Goal: Information Seeking & Learning: Learn about a topic

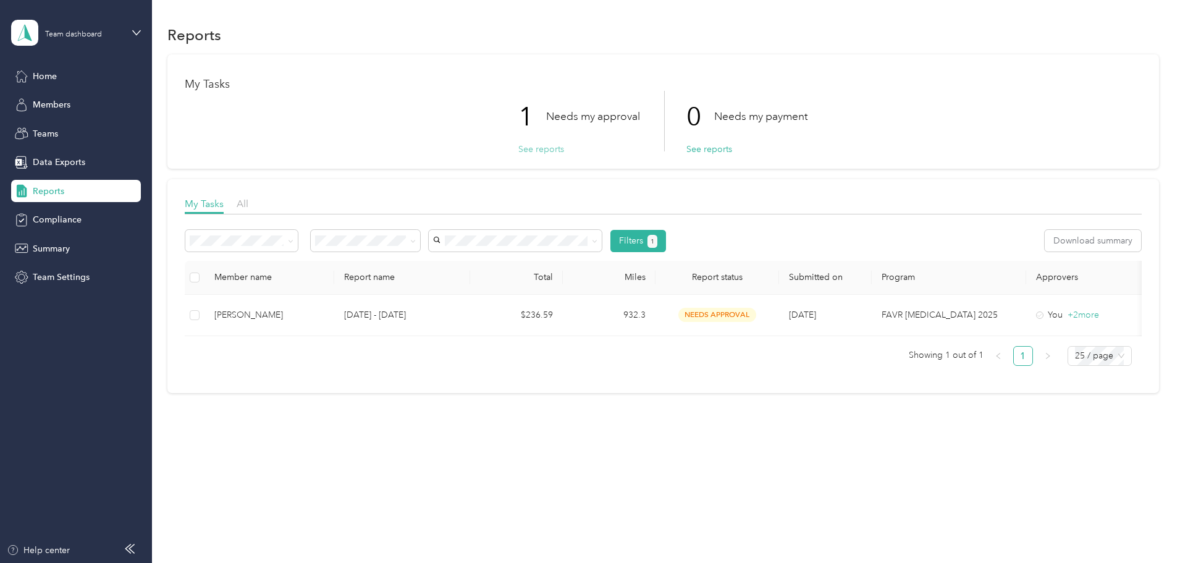
click at [547, 149] on button "See reports" at bounding box center [541, 149] width 46 height 13
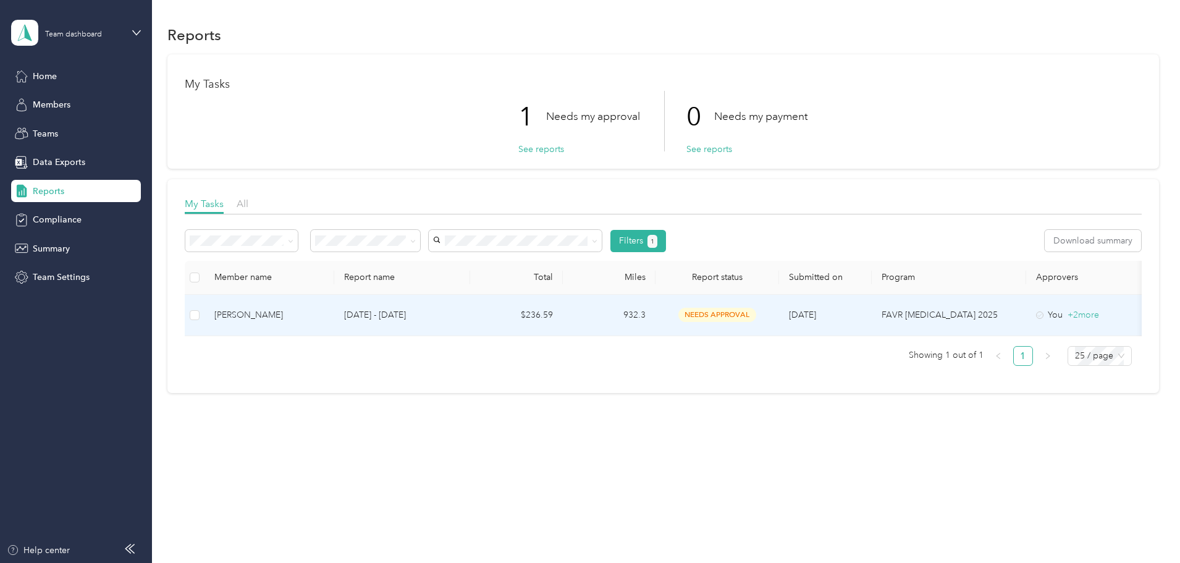
click at [324, 318] on div "[PERSON_NAME]" at bounding box center [269, 315] width 110 height 14
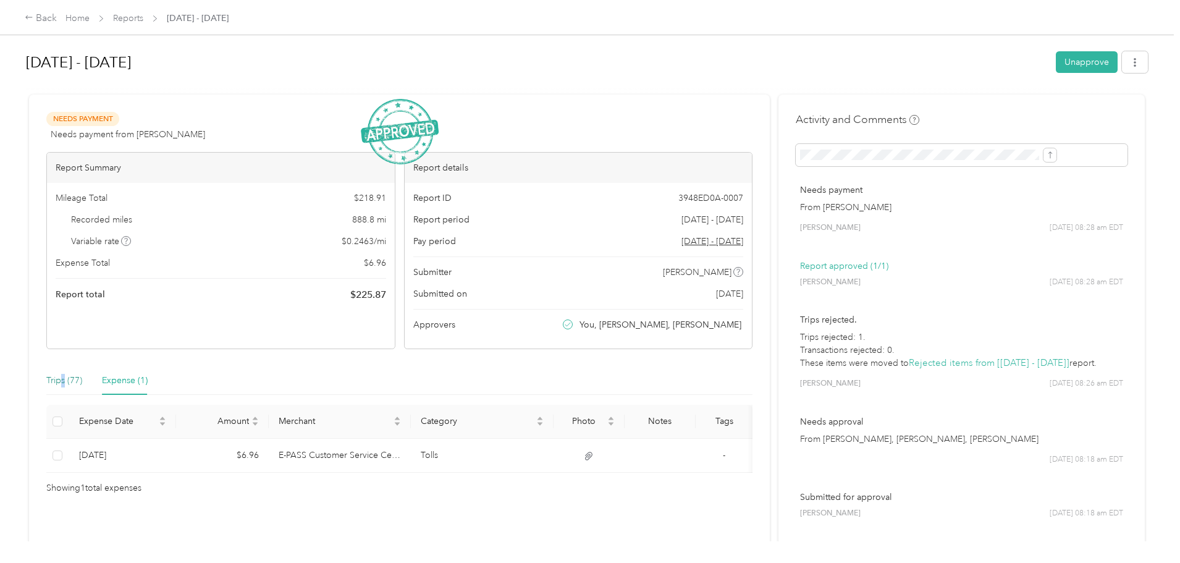
click at [82, 384] on div "Trips (77)" at bounding box center [64, 381] width 36 height 14
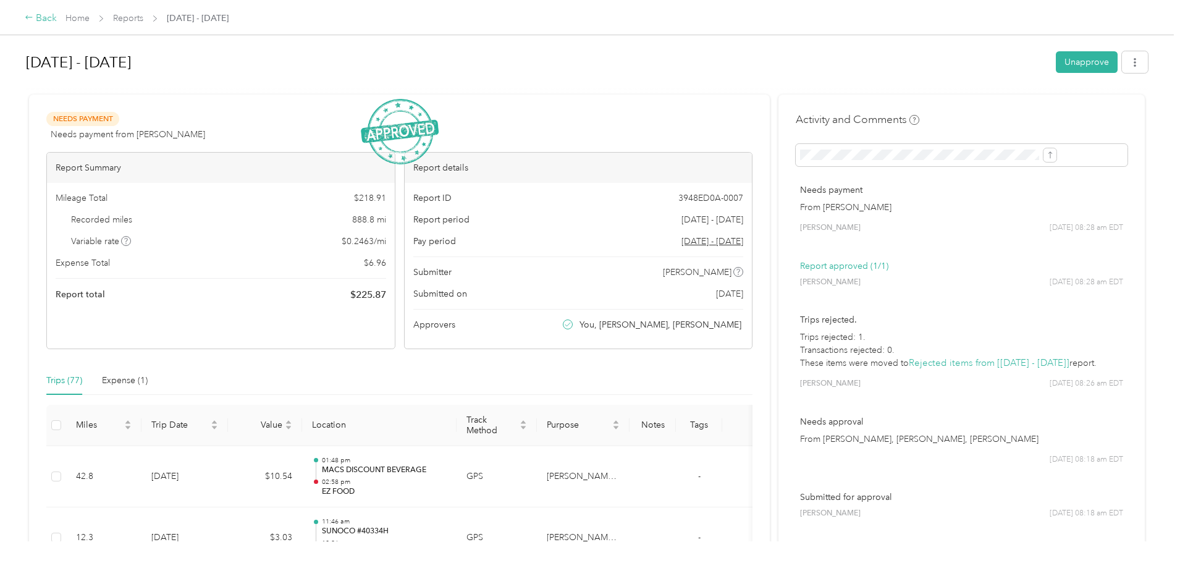
click at [33, 17] on icon at bounding box center [29, 17] width 9 height 9
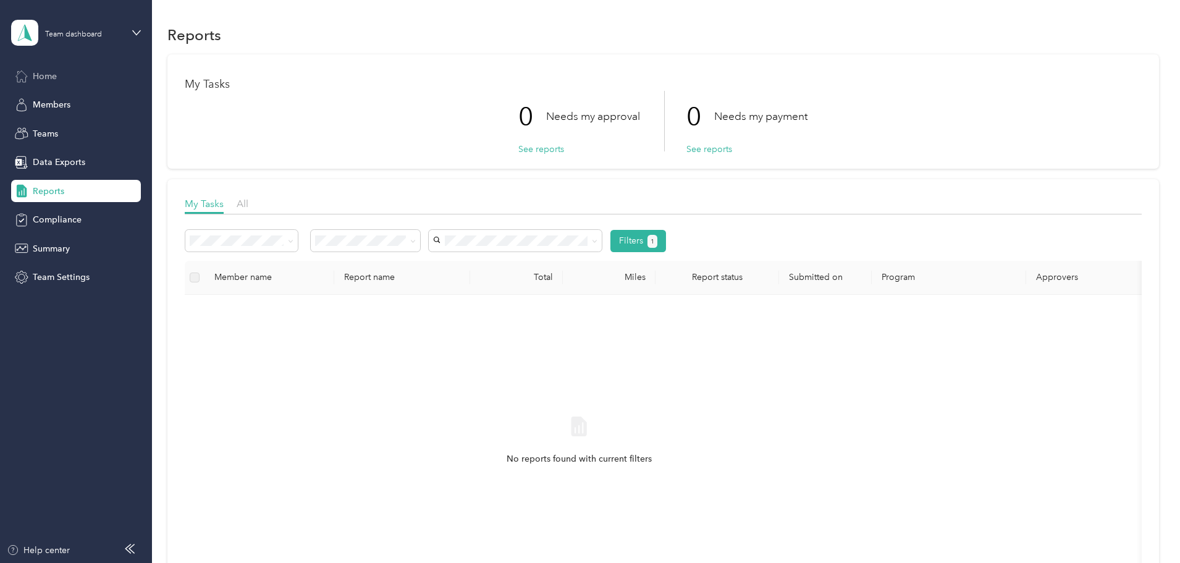
click at [48, 79] on span "Home" at bounding box center [45, 76] width 24 height 13
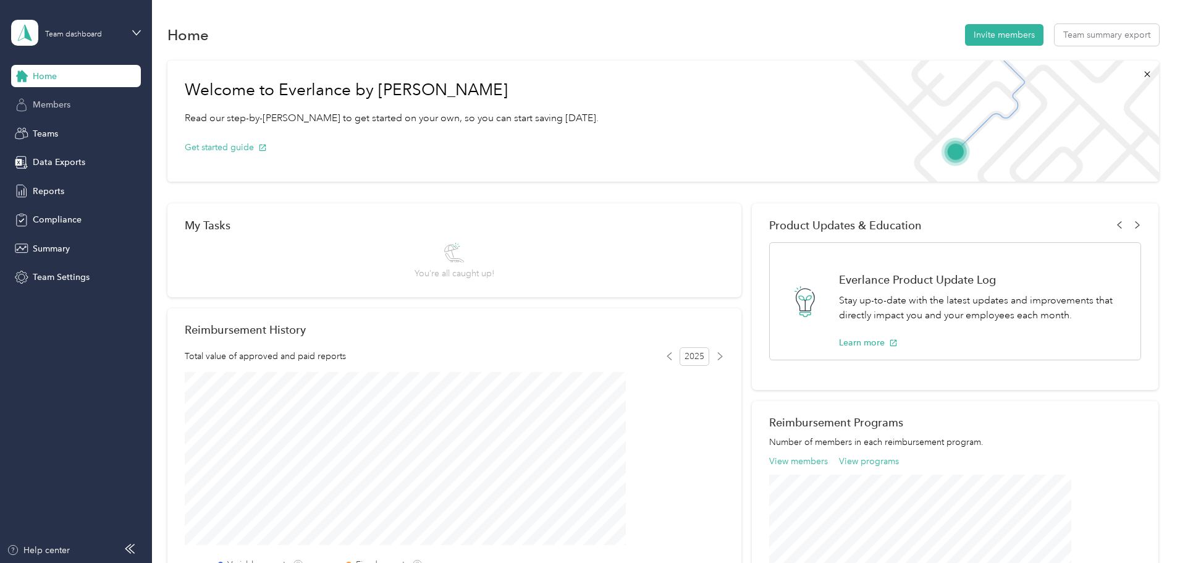
click at [67, 114] on div "Members" at bounding box center [76, 105] width 130 height 22
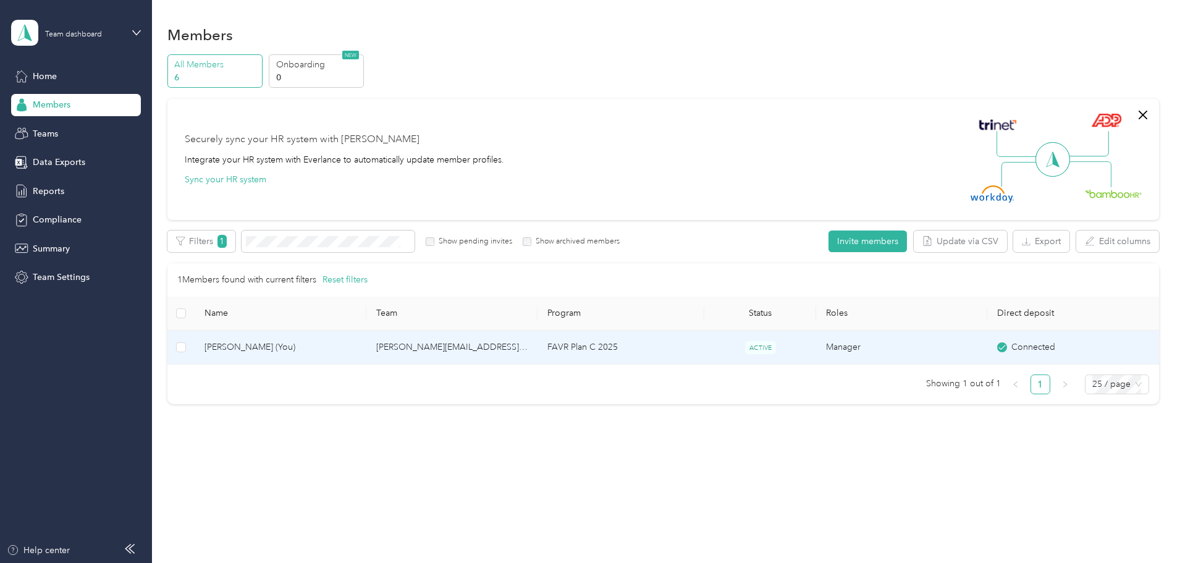
click at [476, 346] on td "[PERSON_NAME][EMAIL_ADDRESS][PERSON_NAME][DOMAIN_NAME]" at bounding box center [451, 347] width 171 height 34
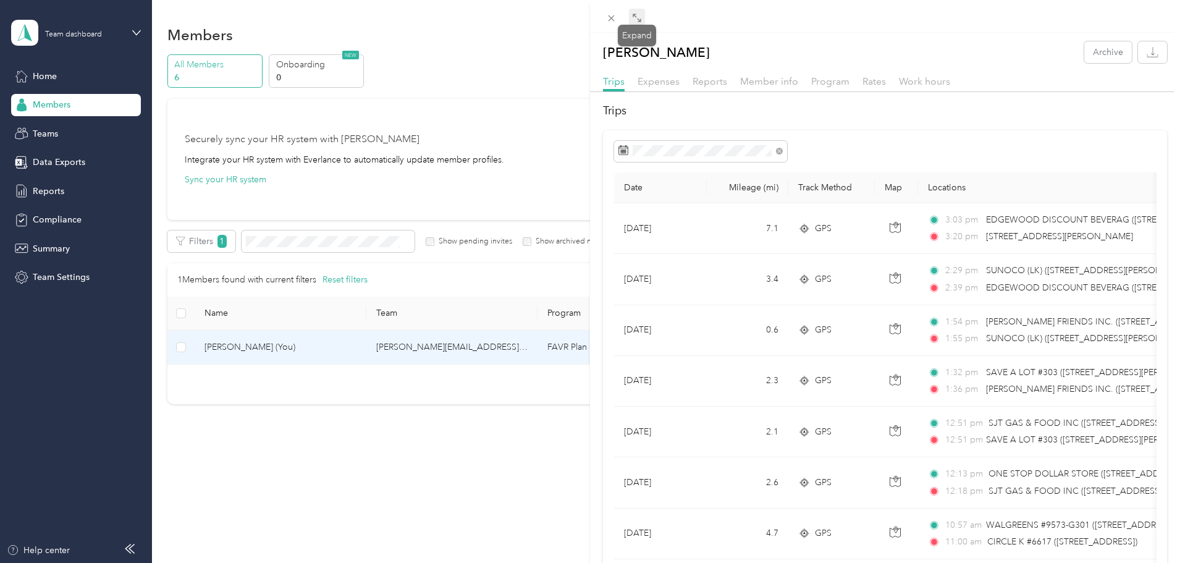
click at [634, 19] on icon at bounding box center [637, 18] width 10 height 10
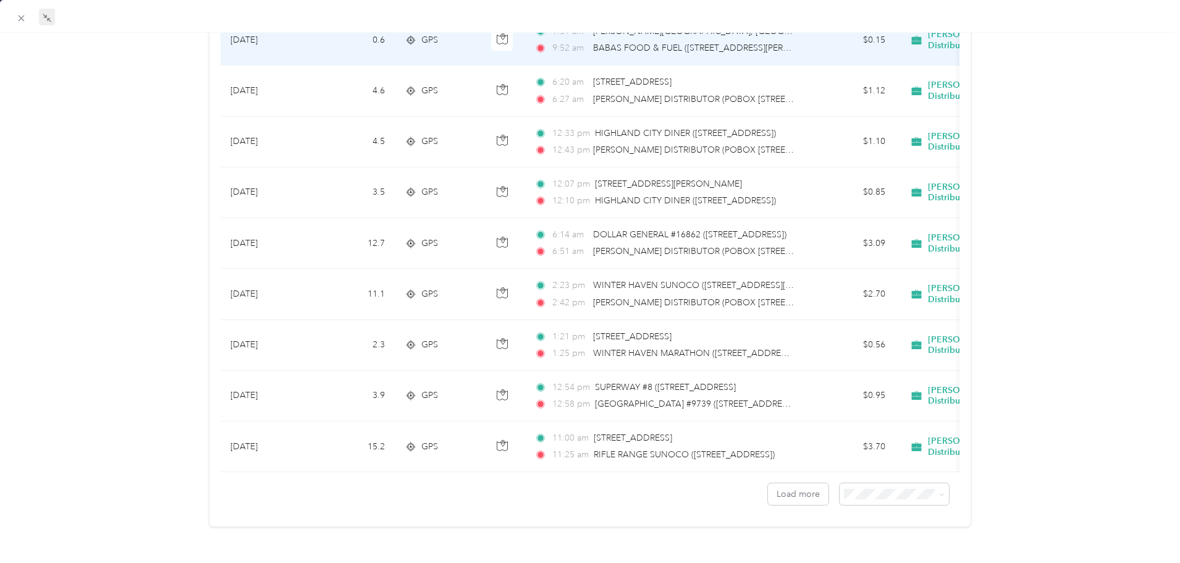
scroll to position [1020, 0]
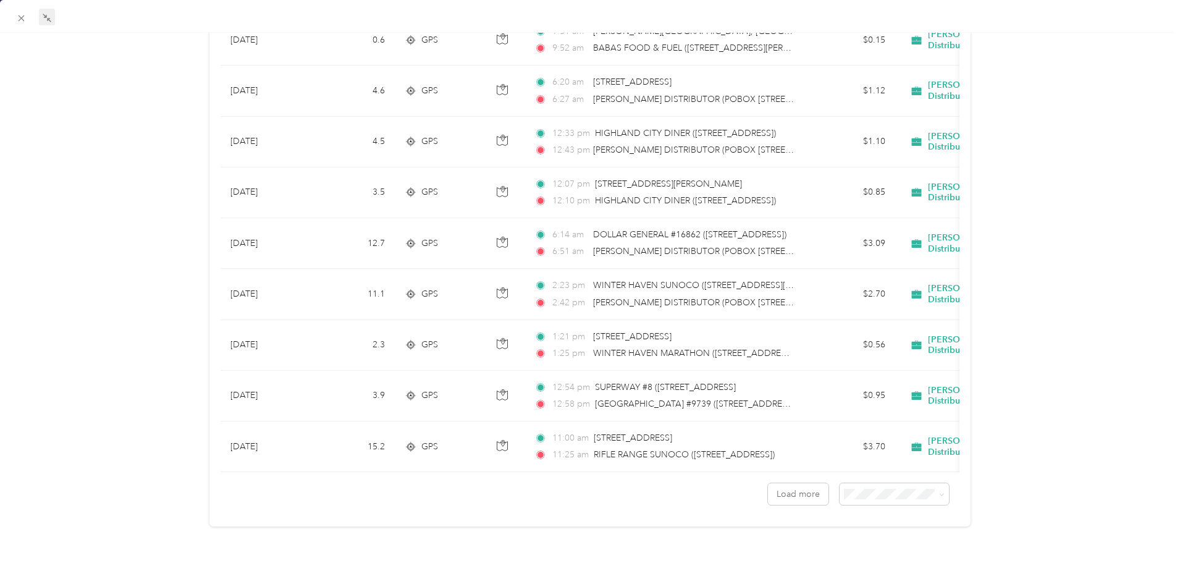
click at [692, 489] on div "Load more" at bounding box center [589, 488] width 739 height 33
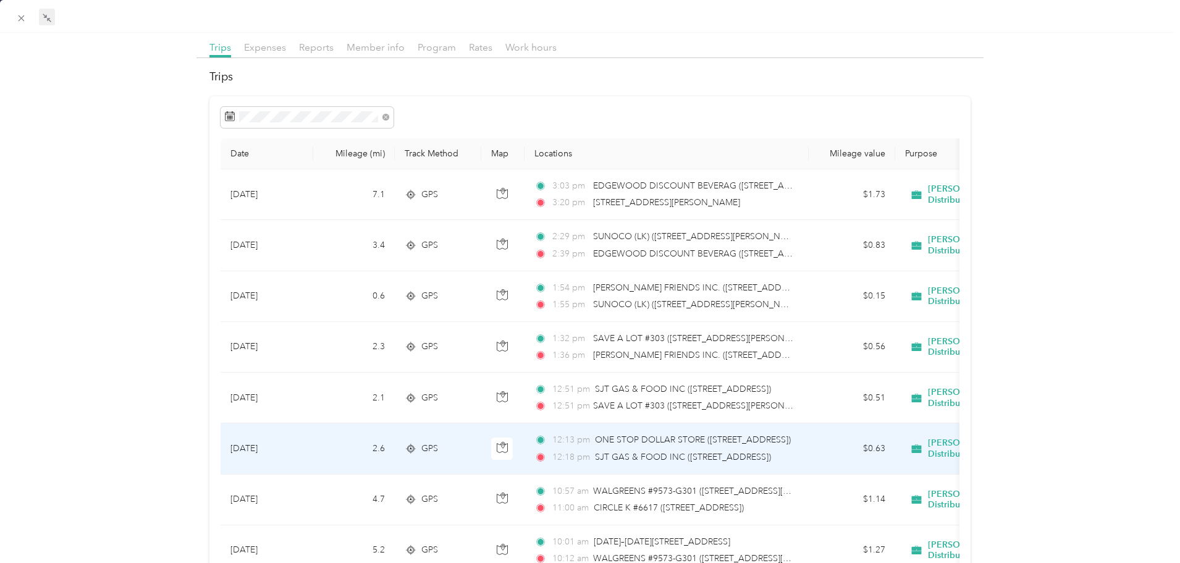
scroll to position [31, 0]
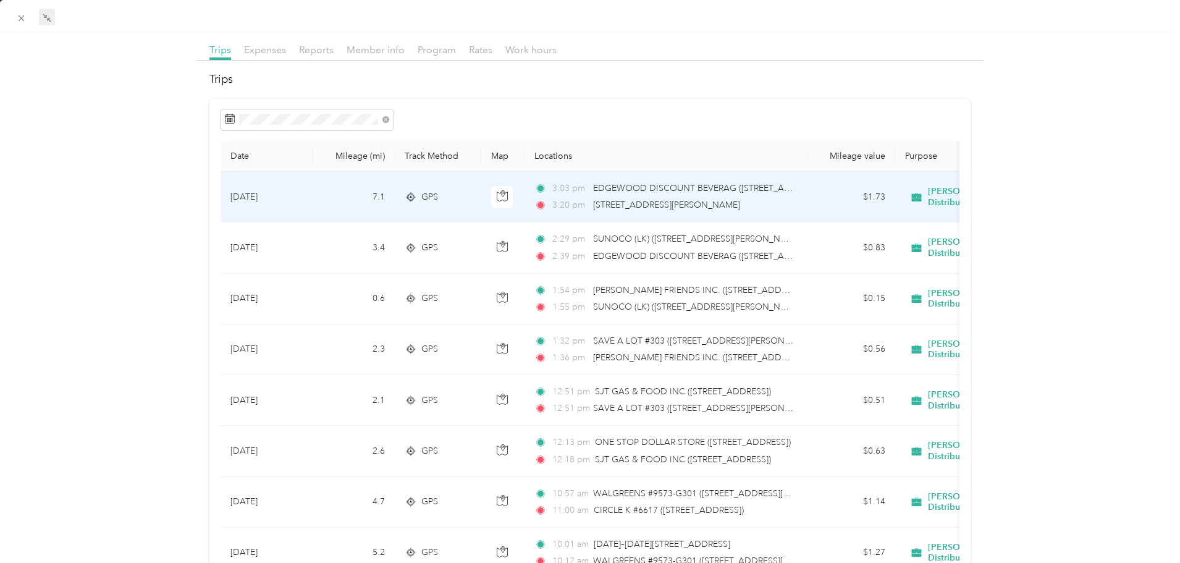
click at [928, 197] on span "[PERSON_NAME] Distributors" at bounding box center [985, 197] width 114 height 22
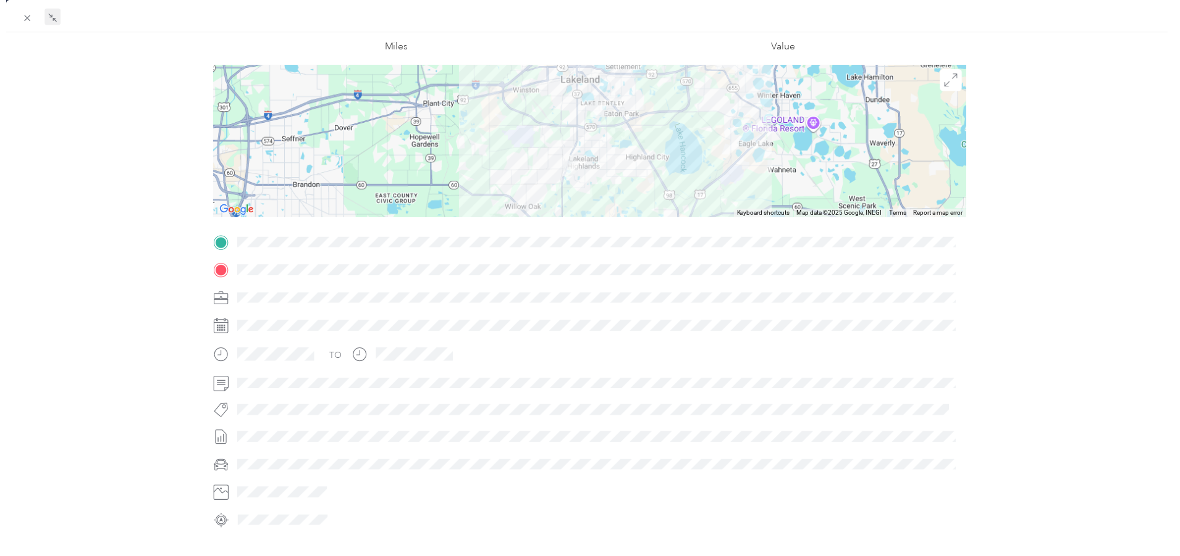
scroll to position [172, 0]
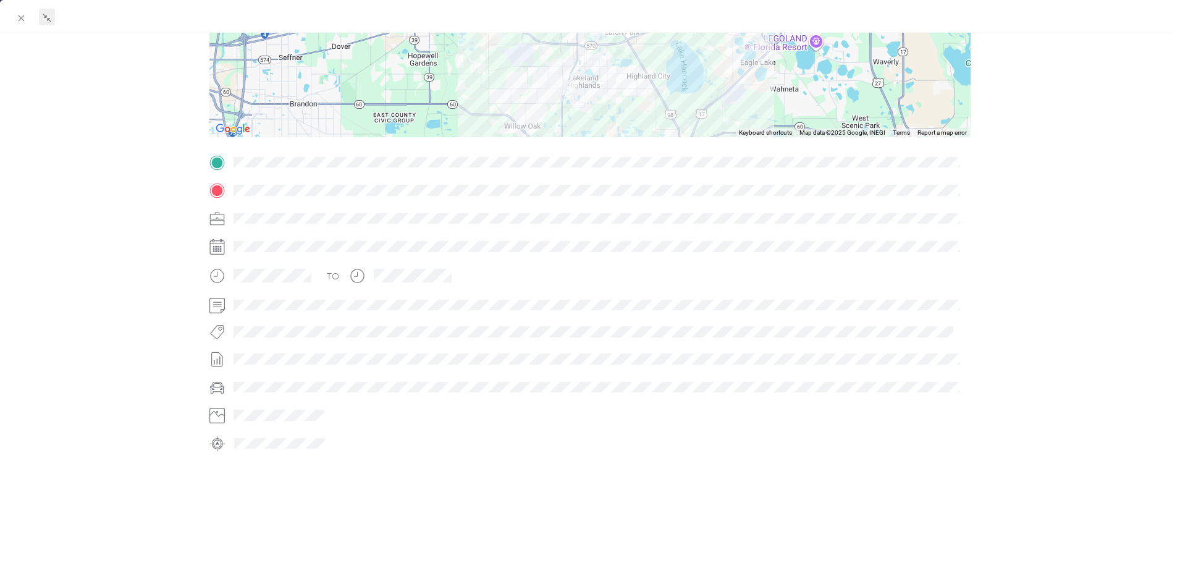
click at [262, 209] on div at bounding box center [599, 219] width 740 height 20
click at [216, 214] on icon at bounding box center [218, 216] width 14 height 5
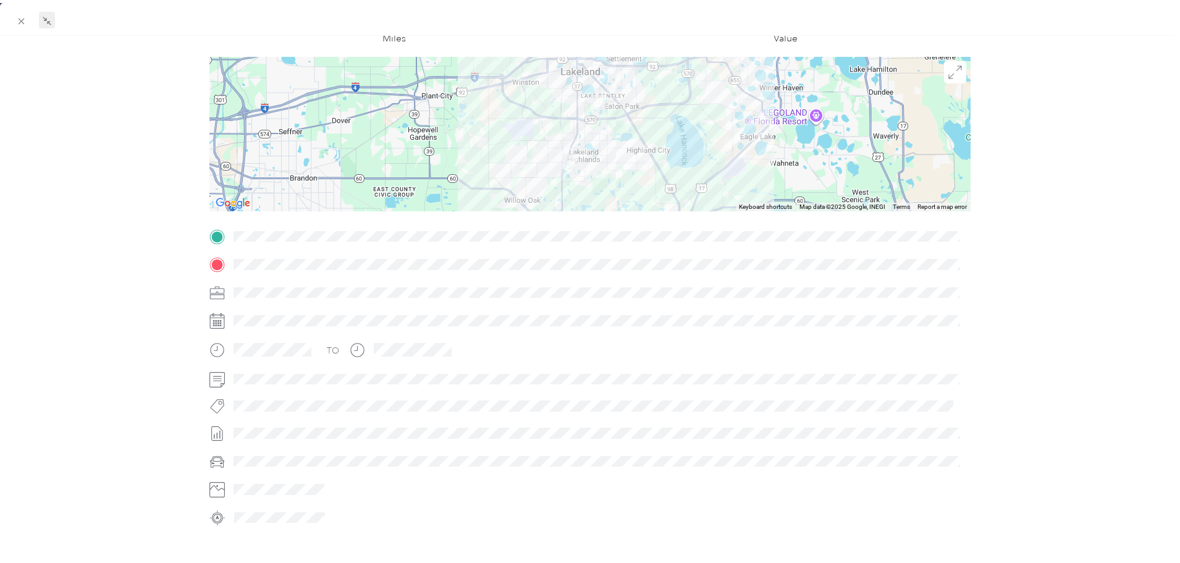
scroll to position [0, 0]
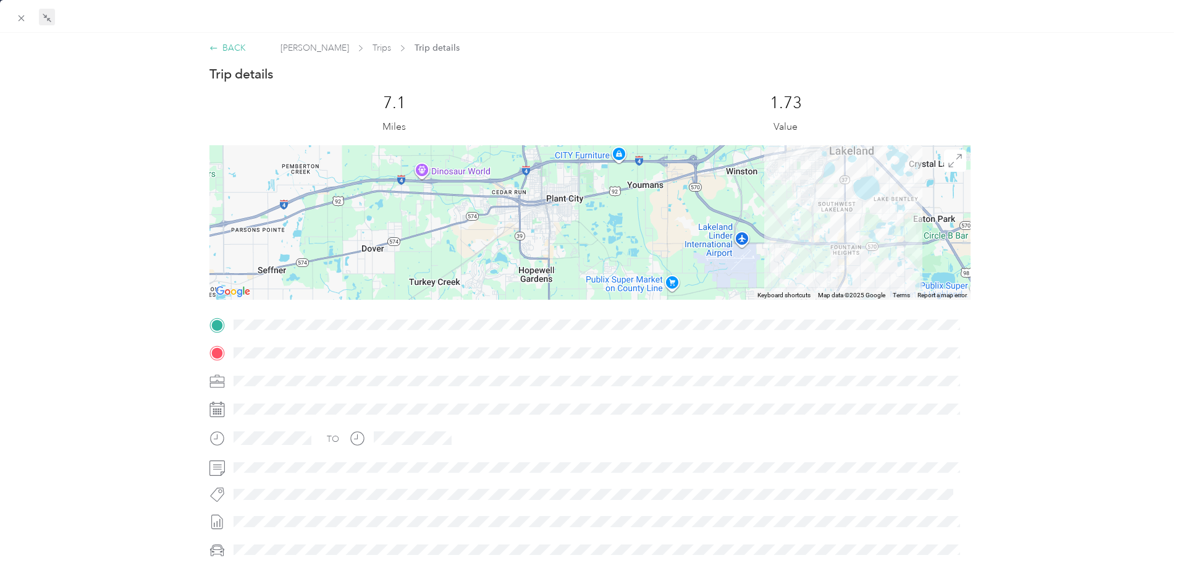
click at [226, 52] on div "BACK" at bounding box center [227, 47] width 36 height 13
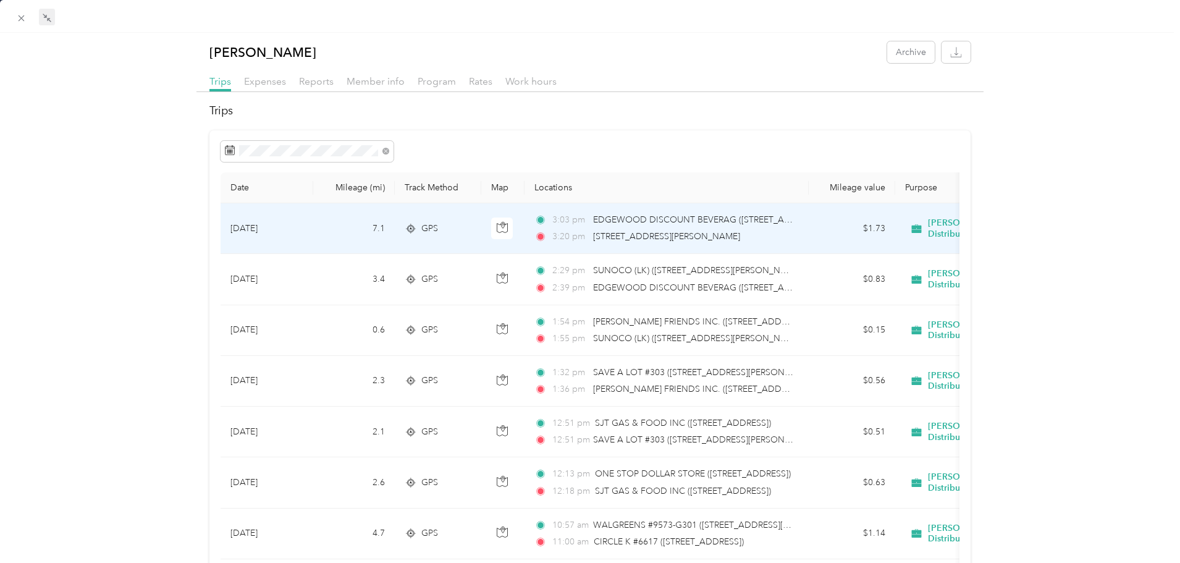
click at [779, 223] on span "EDGEWOOD DISCOUNT BEVERAG ([STREET_ADDRESS])" at bounding box center [707, 219] width 229 height 10
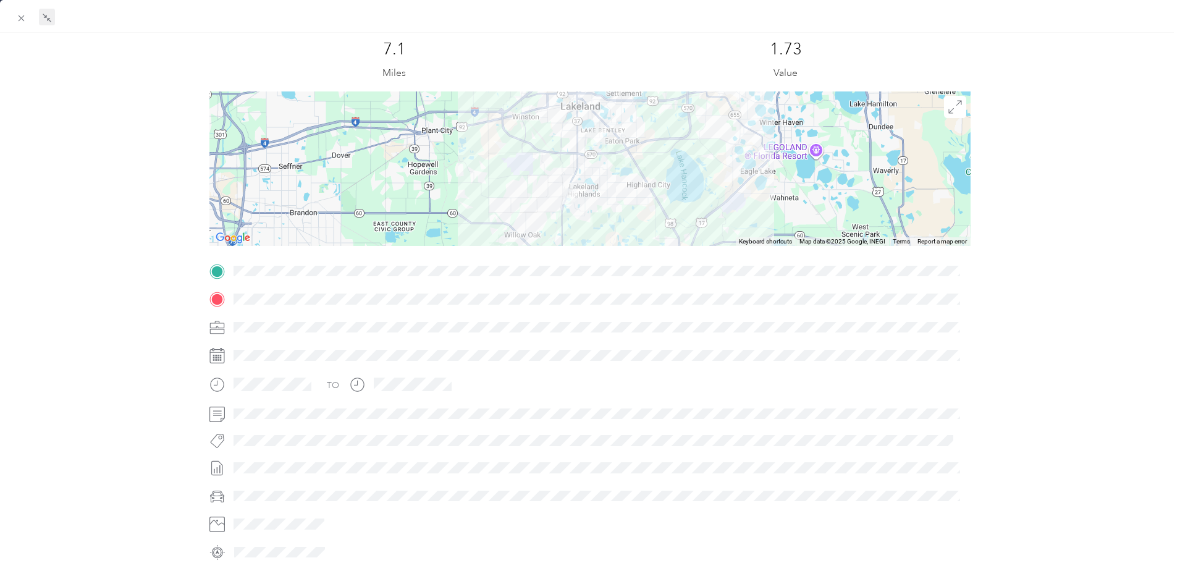
scroll to position [172, 0]
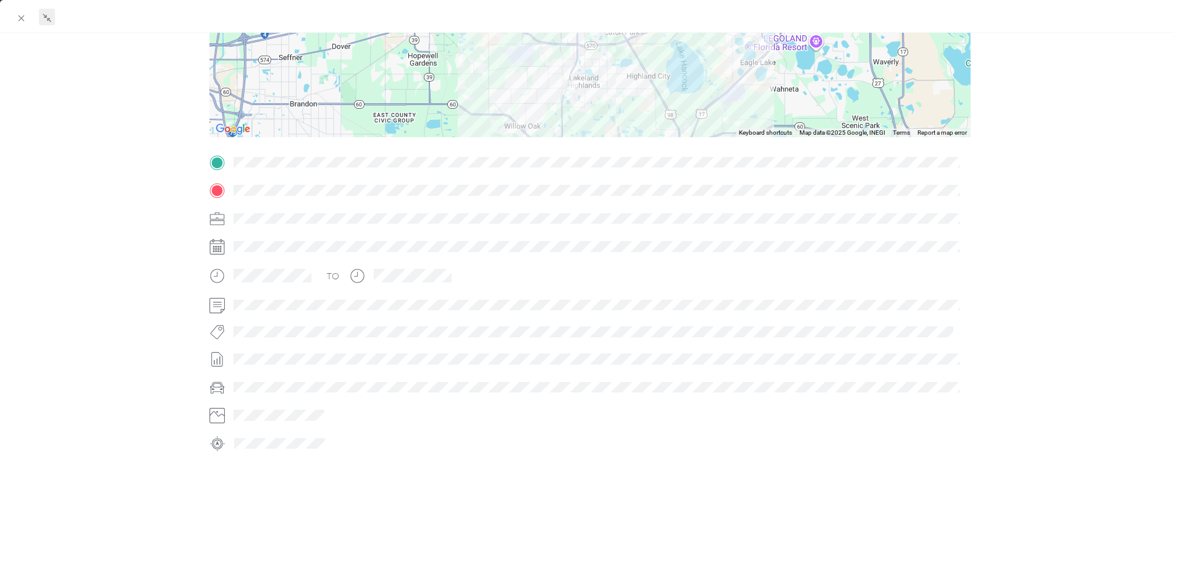
click at [265, 211] on div at bounding box center [599, 219] width 740 height 20
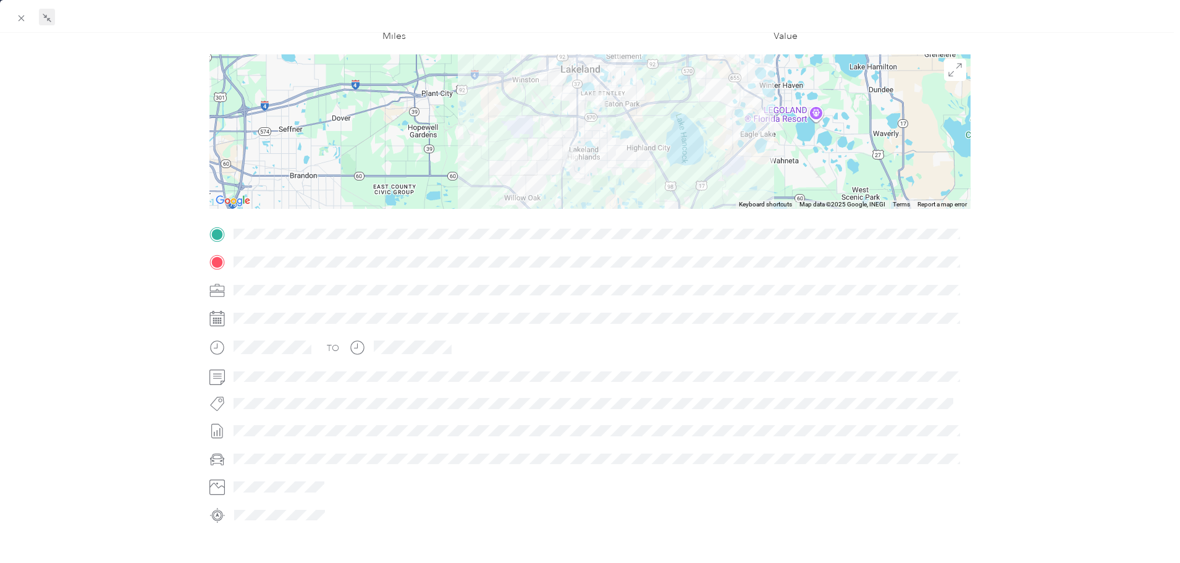
scroll to position [0, 0]
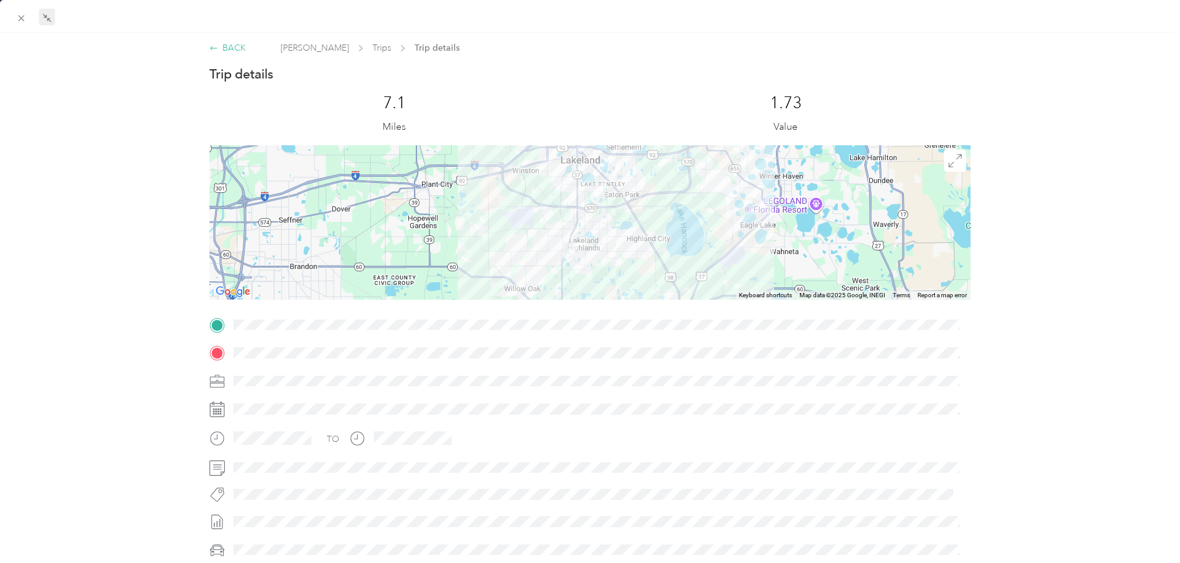
click at [230, 48] on div "BACK" at bounding box center [227, 47] width 36 height 13
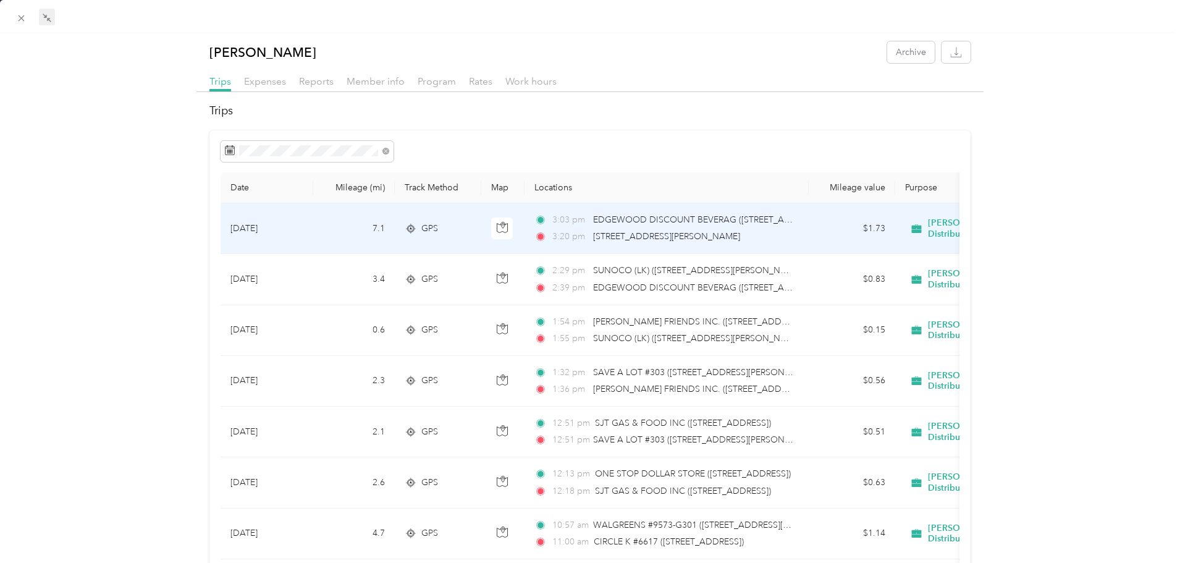
click at [648, 224] on span "EDGEWOOD DISCOUNT BEVERAG ([STREET_ADDRESS])" at bounding box center [707, 219] width 229 height 10
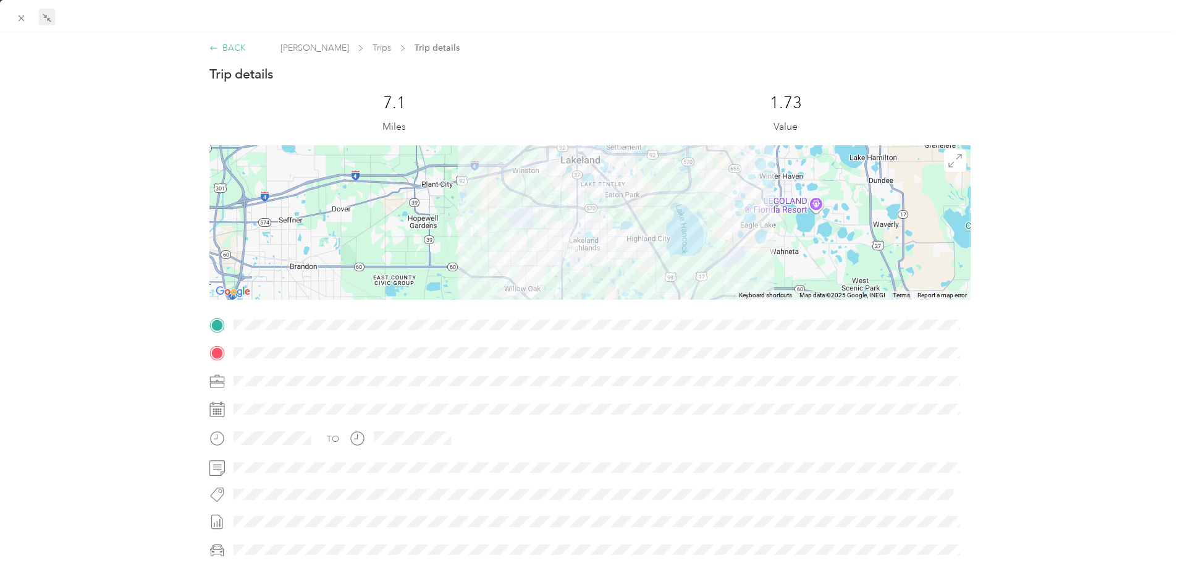
click at [232, 49] on div "BACK" at bounding box center [227, 47] width 36 height 13
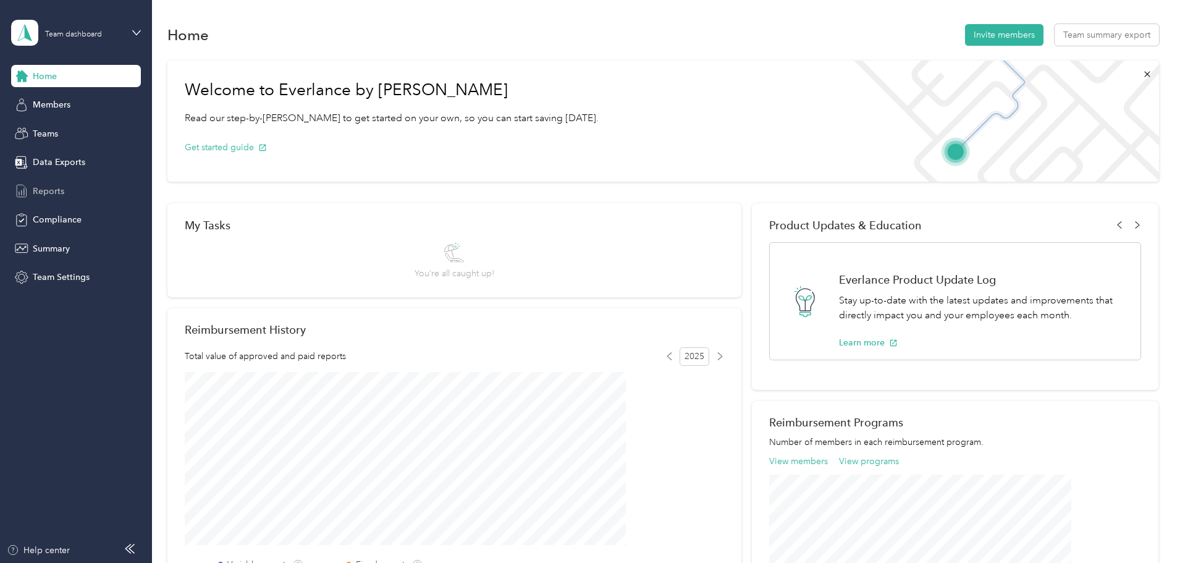
click at [57, 191] on span "Reports" at bounding box center [48, 191] width 31 height 13
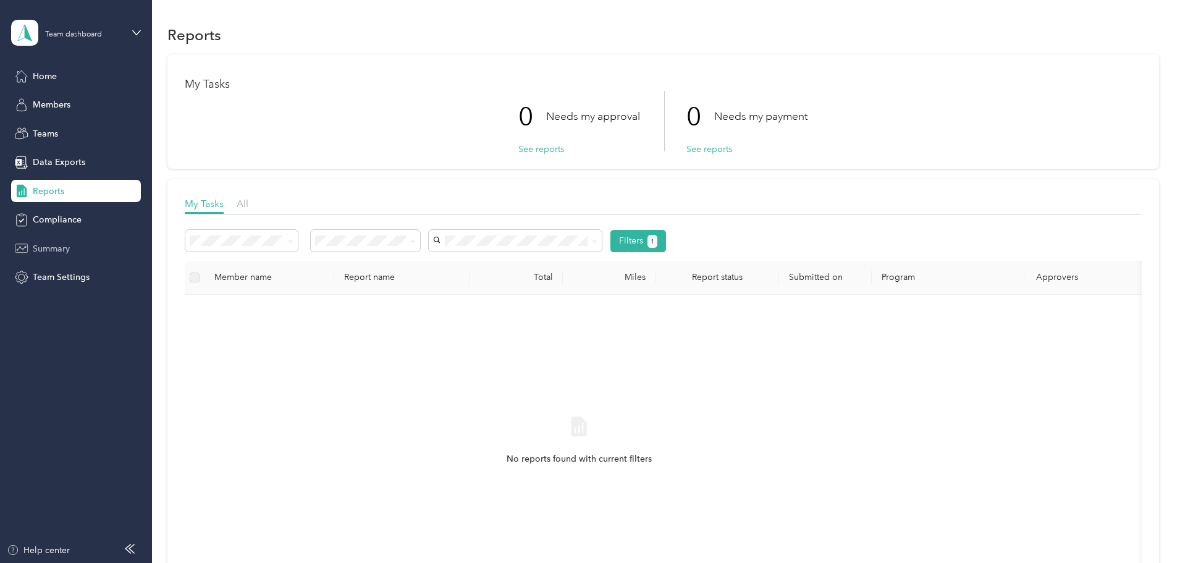
click at [60, 252] on span "Summary" at bounding box center [51, 248] width 37 height 13
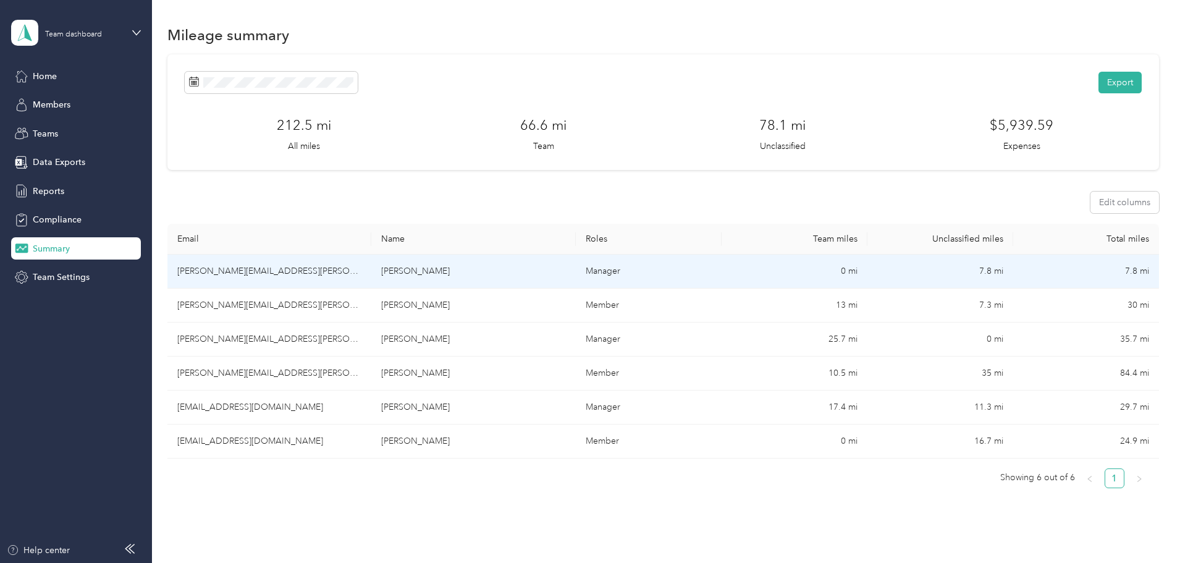
click at [568, 279] on td "[PERSON_NAME]" at bounding box center [473, 271] width 204 height 34
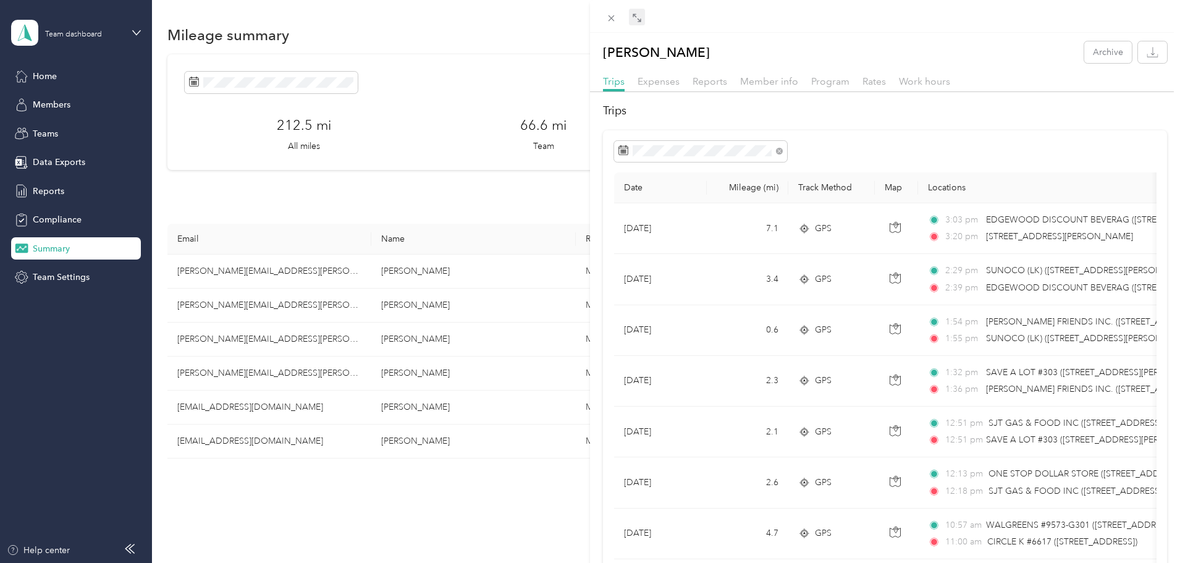
click at [643, 20] on span at bounding box center [637, 17] width 16 height 17
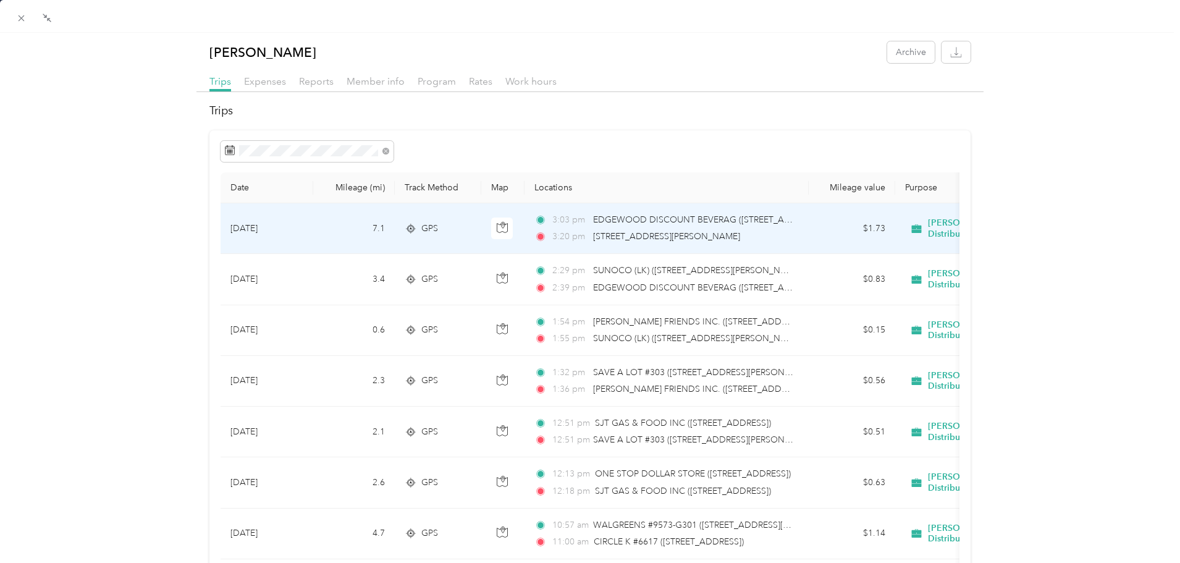
click at [847, 224] on td "$1.73" at bounding box center [851, 228] width 86 height 51
